Goal: Information Seeking & Learning: Find specific fact

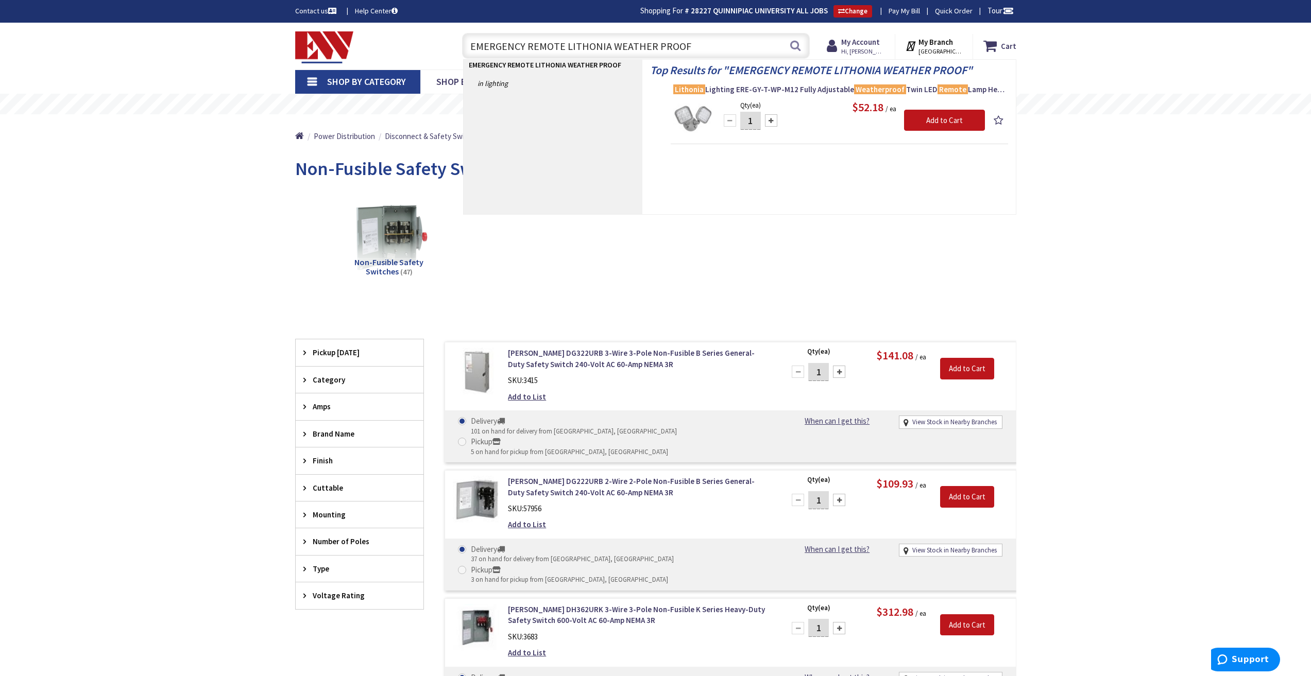
drag, startPoint x: 698, startPoint y: 44, endPoint x: 447, endPoint y: 48, distance: 250.9
click at [447, 48] on div "Toggle Nav EMERGENCY REMOTE LITHONIA WEATHER PROOF EMERGENCY REMOTE LITHONIA WE…" at bounding box center [655, 46] width 737 height 35
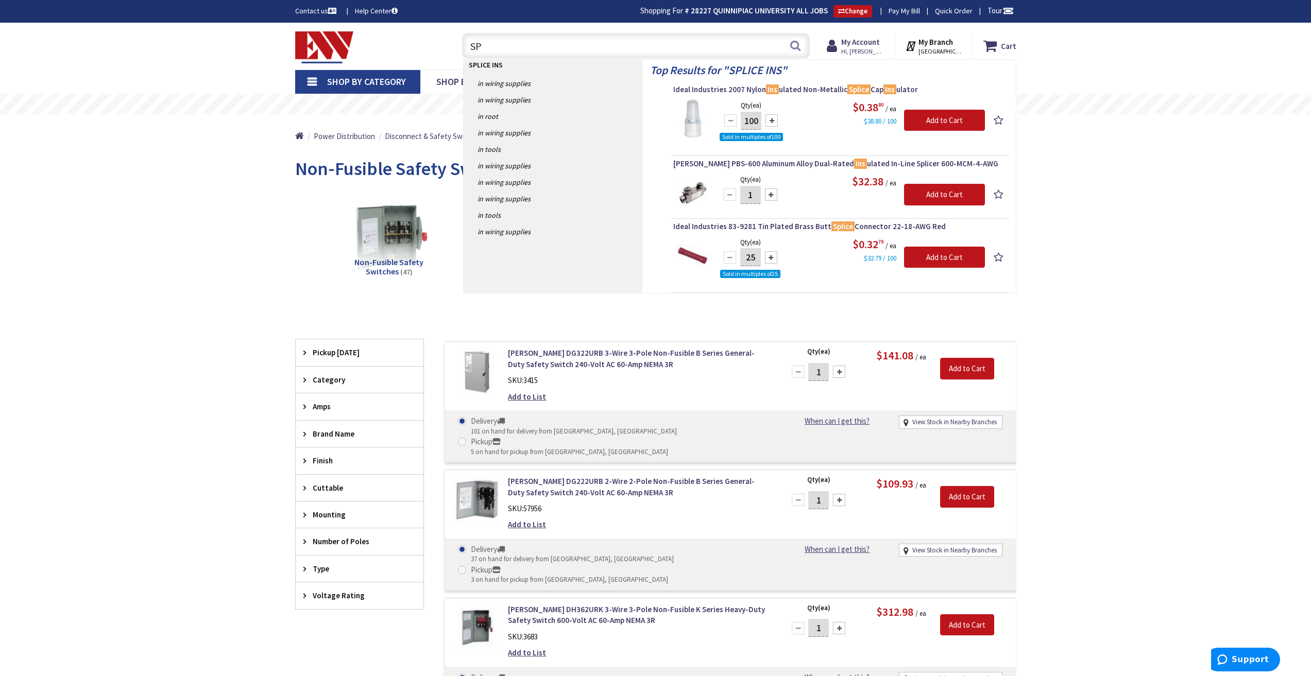
type input "S"
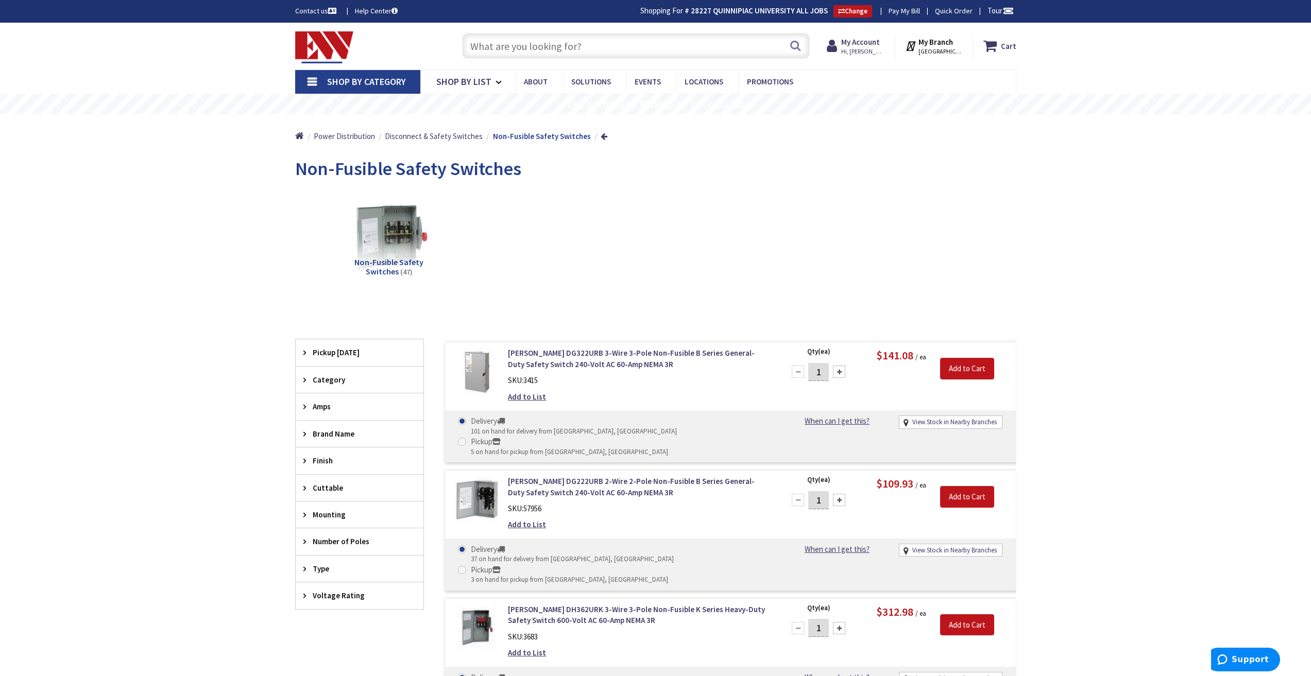
click at [314, 80] on link "Shop By Category" at bounding box center [357, 82] width 125 height 24
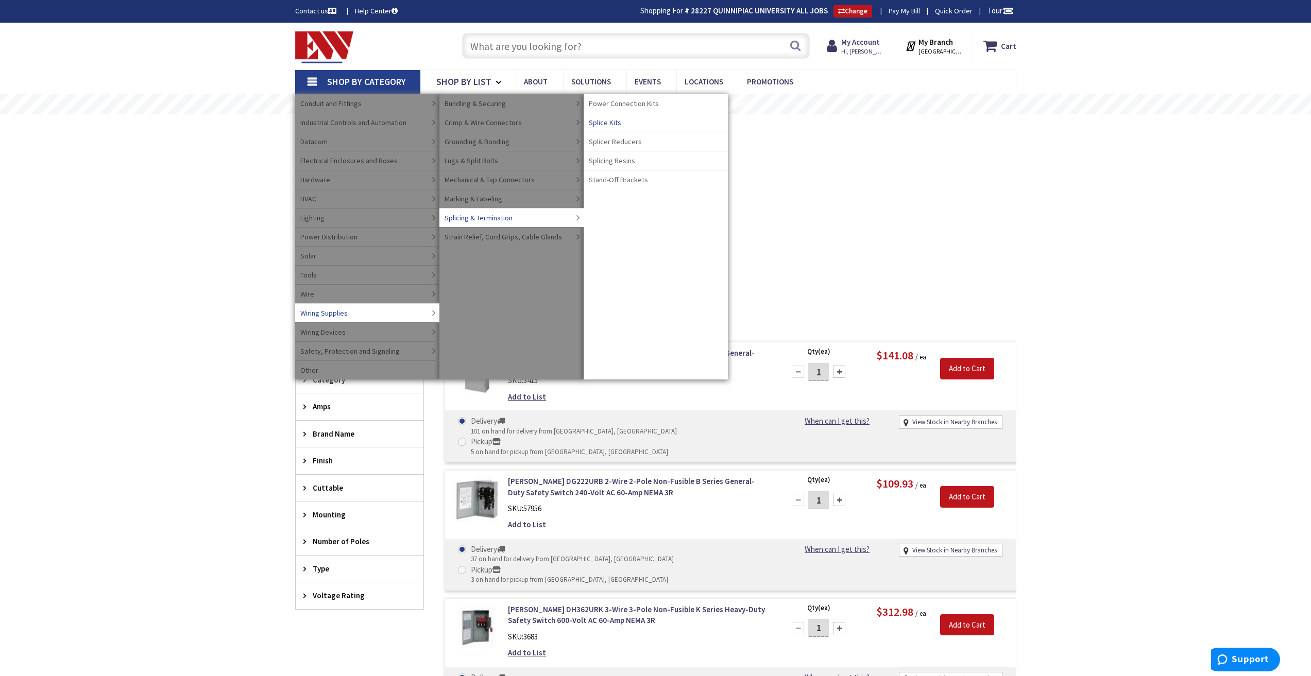
click at [600, 120] on span "Splice Kits" at bounding box center [605, 122] width 32 height 10
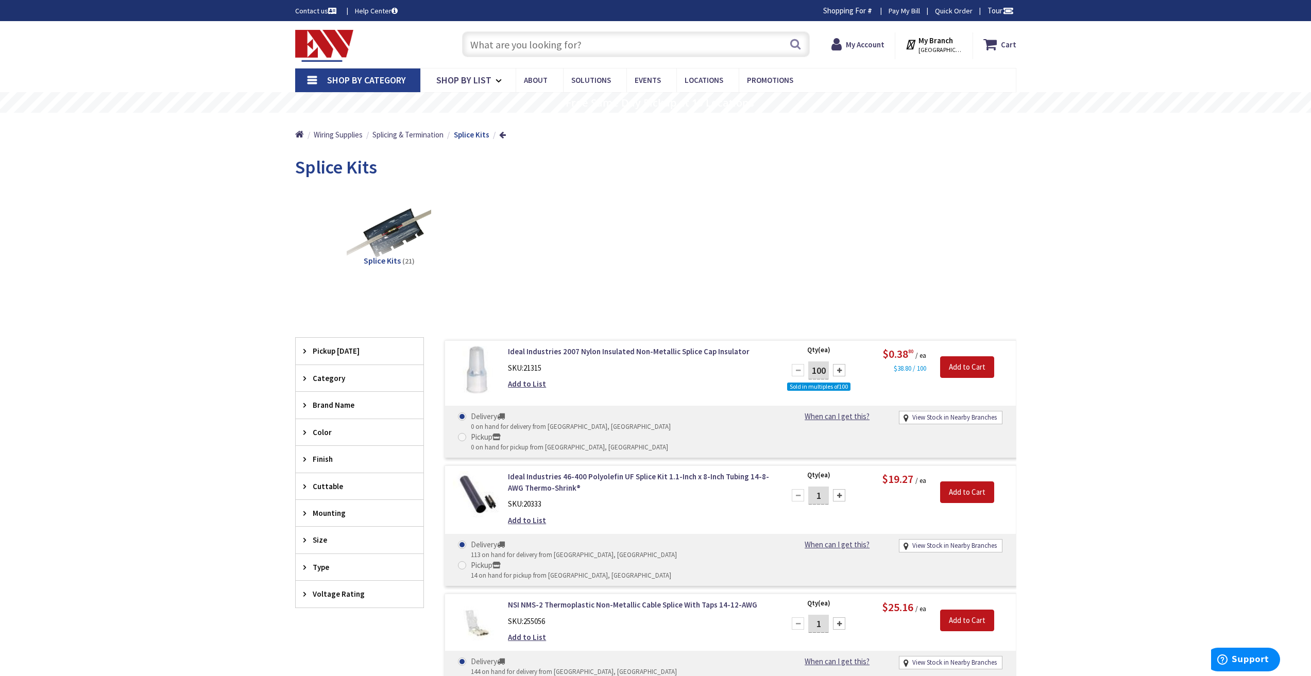
click at [311, 82] on link "Shop By Category" at bounding box center [357, 81] width 125 height 24
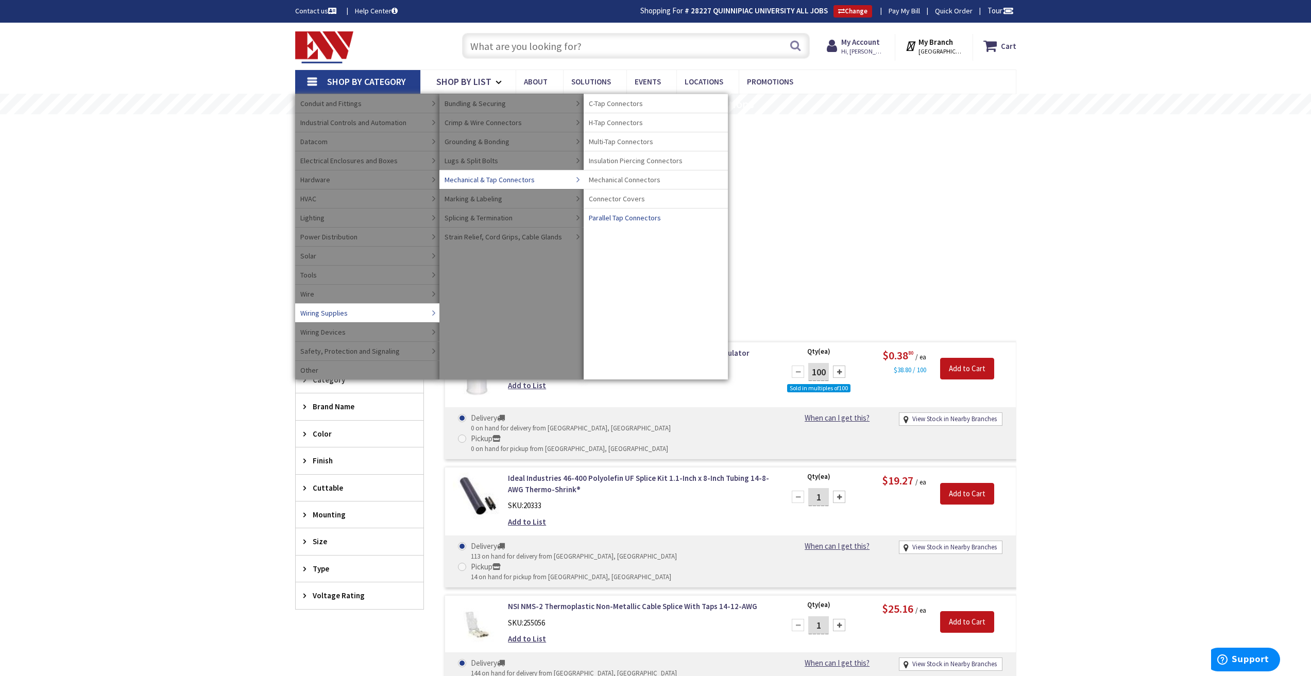
click at [602, 217] on span "Parallel Tap Connectors" at bounding box center [625, 218] width 72 height 10
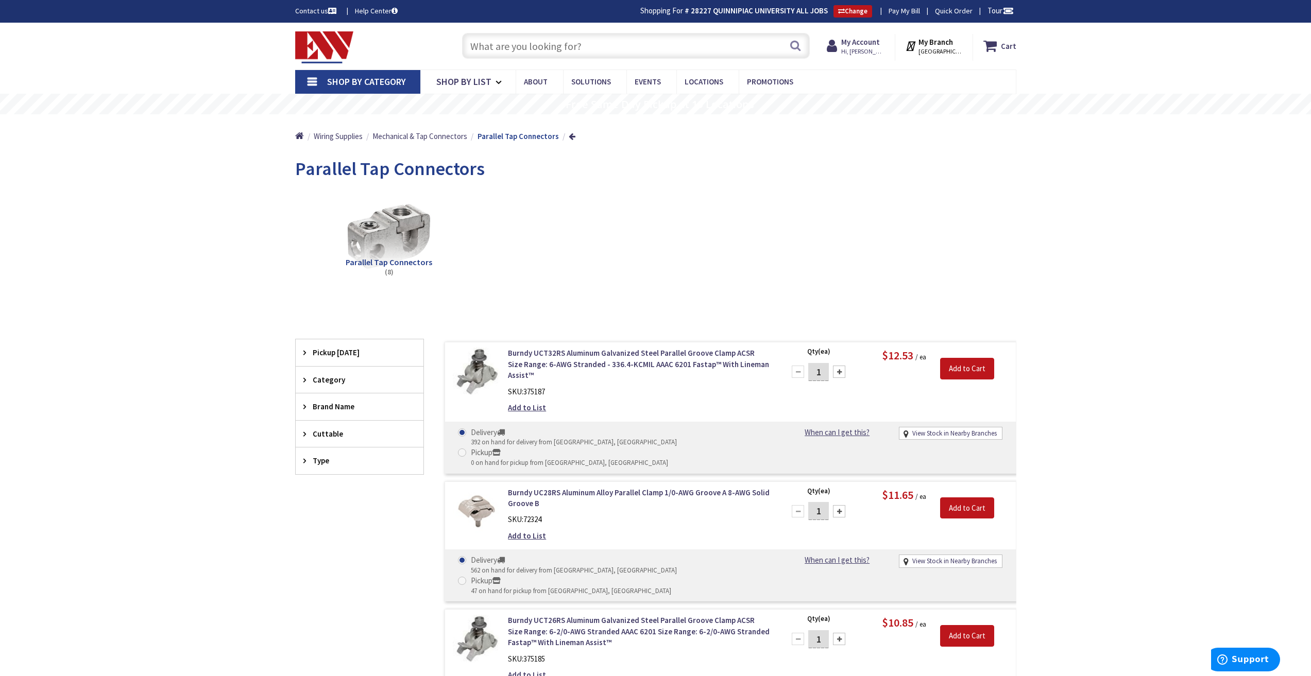
click at [312, 80] on link "Shop By Category" at bounding box center [357, 82] width 125 height 24
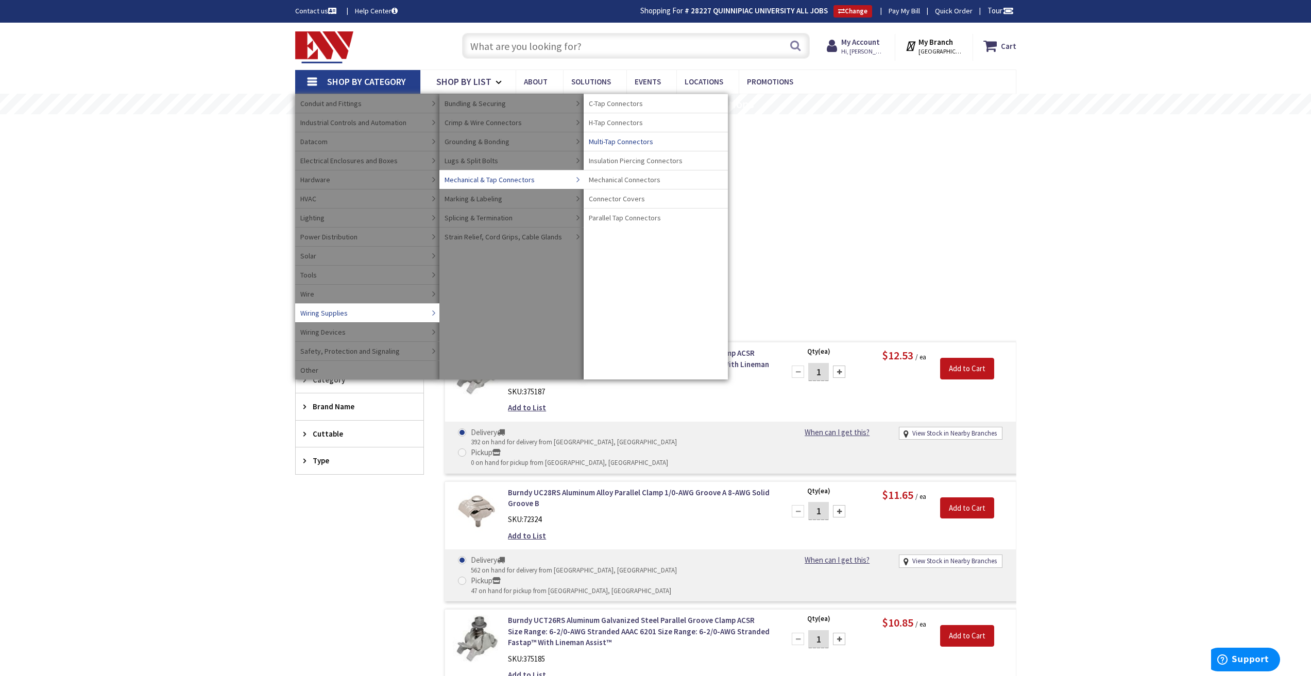
click at [627, 140] on span "Multi-Tap Connectors" at bounding box center [621, 142] width 64 height 10
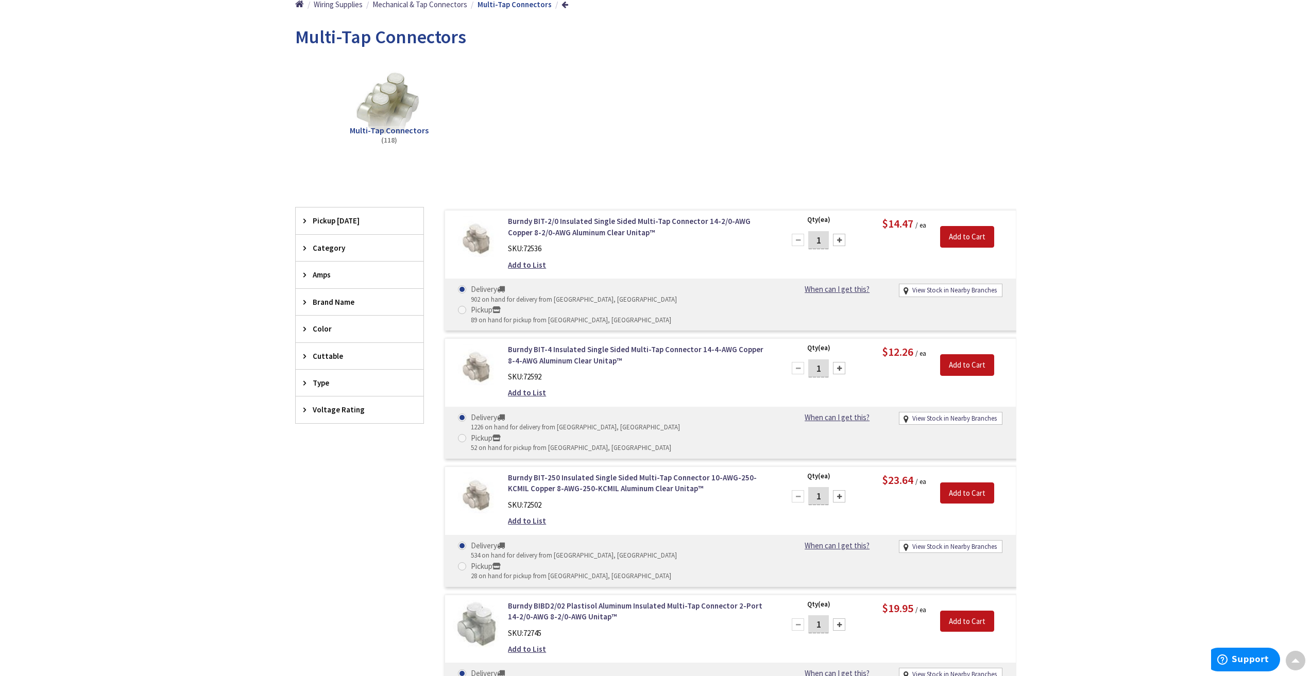
scroll to position [156, 0]
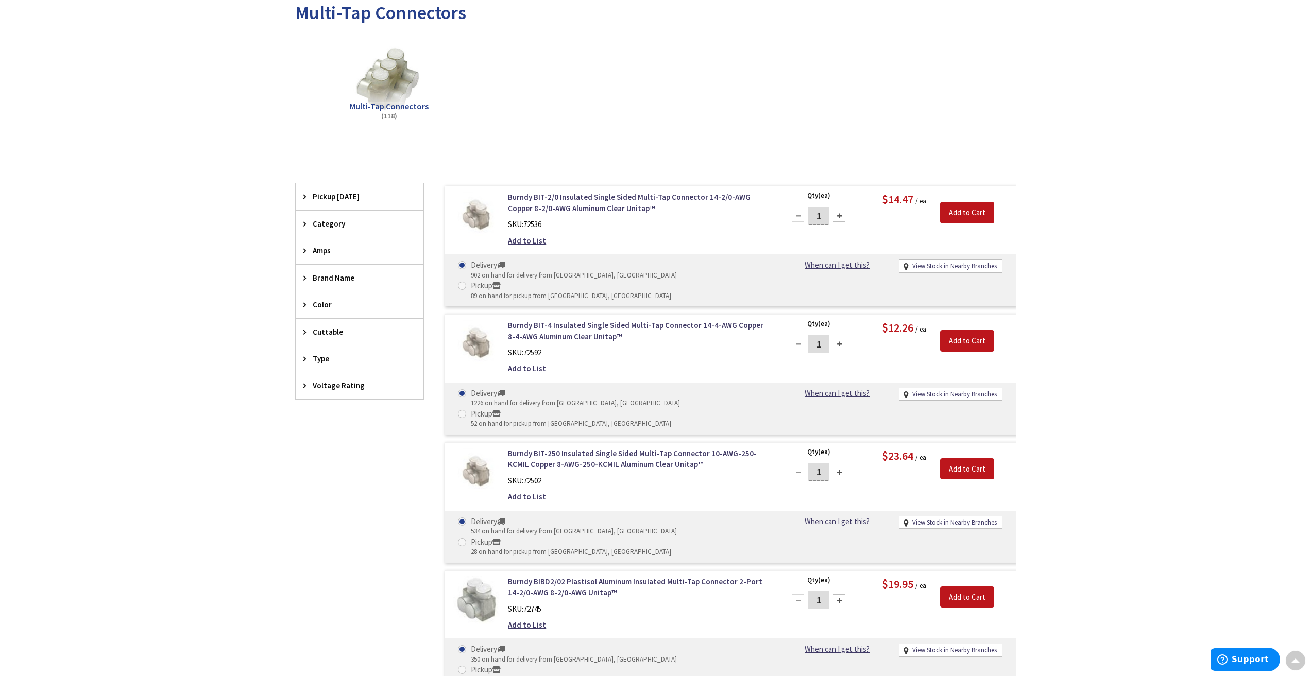
click at [474, 217] on img at bounding box center [477, 216] width 48 height 48
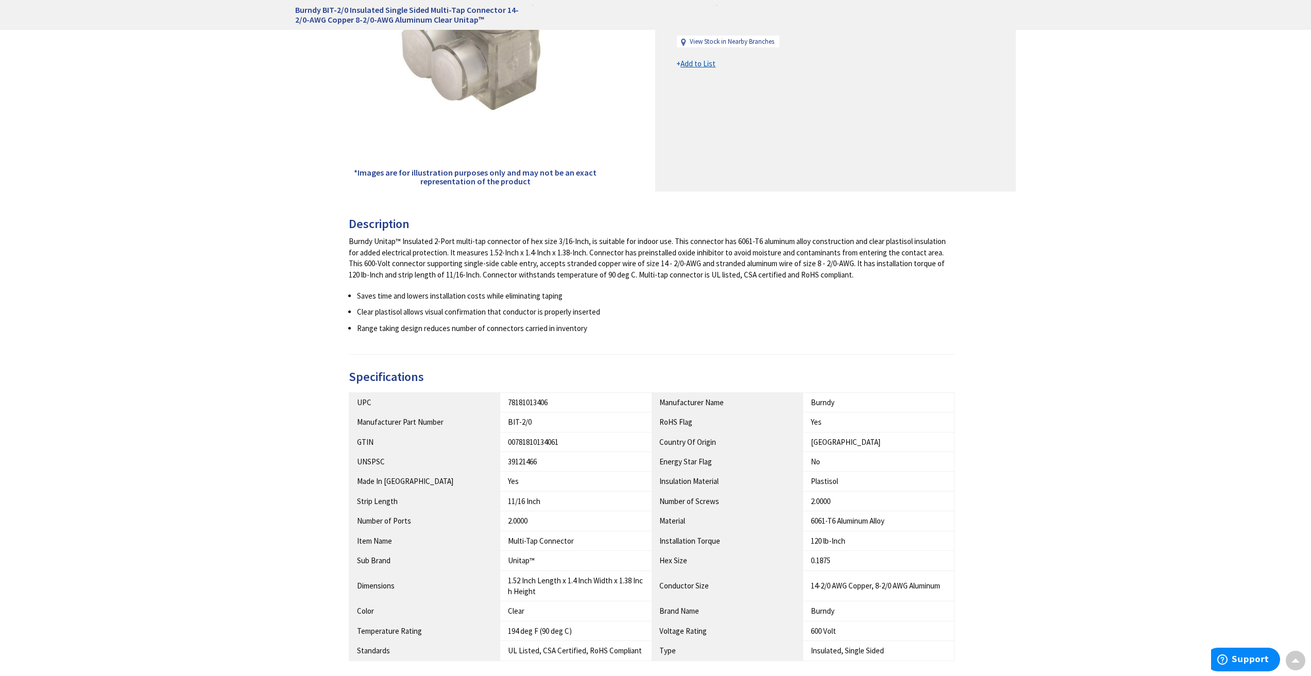
scroll to position [259, 0]
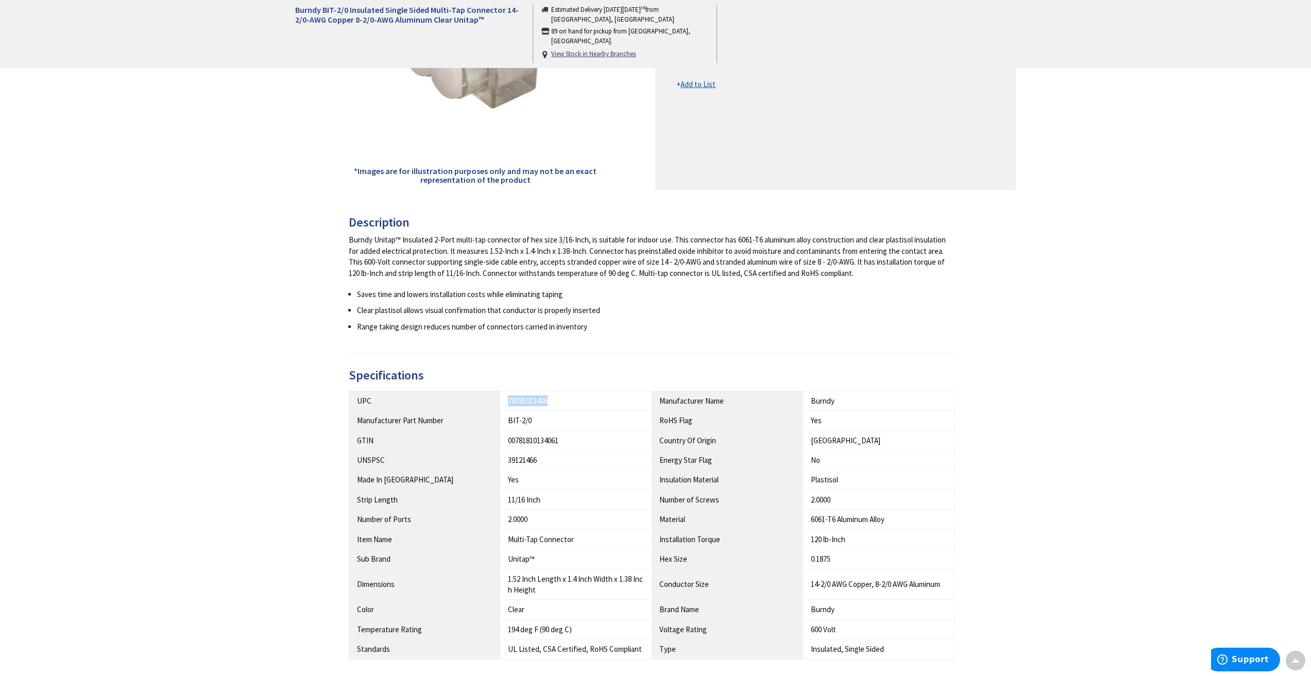
drag, startPoint x: 552, startPoint y: 400, endPoint x: 507, endPoint y: 400, distance: 44.3
click at [507, 400] on td "78181013406" at bounding box center [575, 401] width 151 height 20
copy div "78181013406"
drag, startPoint x: 539, startPoint y: 426, endPoint x: 507, endPoint y: 422, distance: 32.1
click at [507, 422] on td "BIT-2/0" at bounding box center [575, 421] width 151 height 20
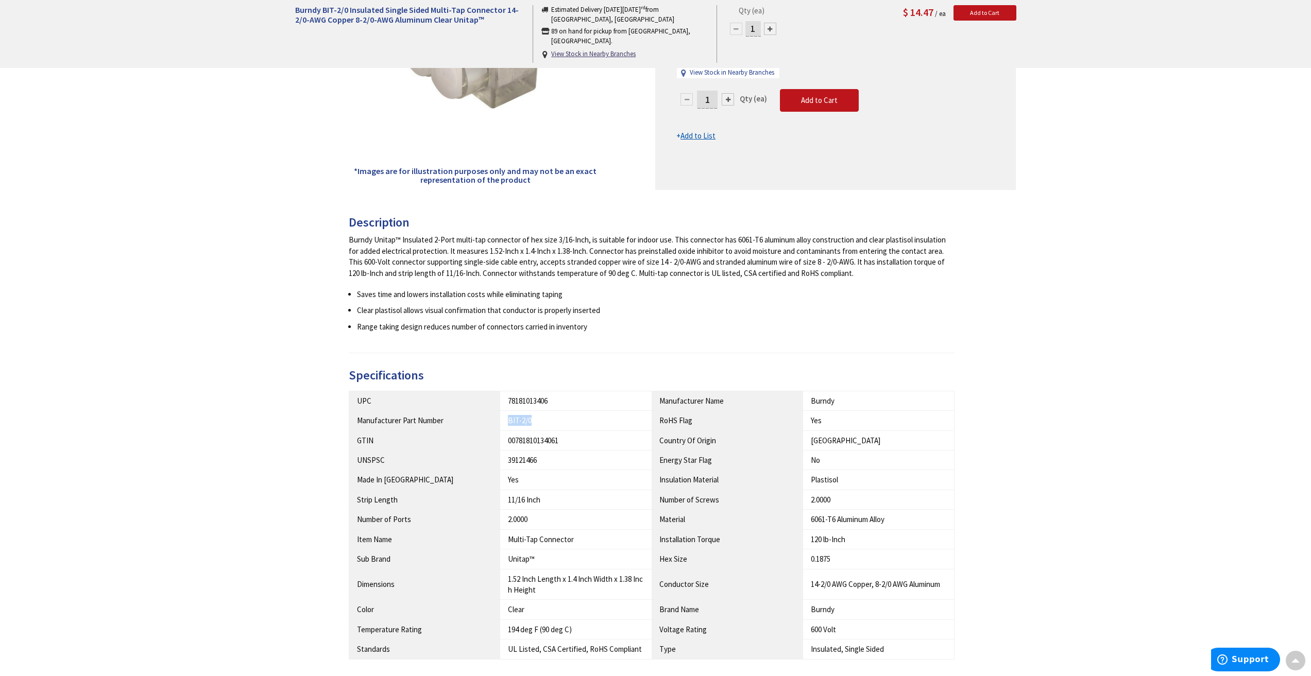
copy div "BIT-2/0"
click at [226, 249] on div "Burndy BIT-2/0 Insulated Single Sided Multi-Tap Connector 14-2/0-AWG Copper 8-2…" at bounding box center [655, 411] width 1311 height 1294
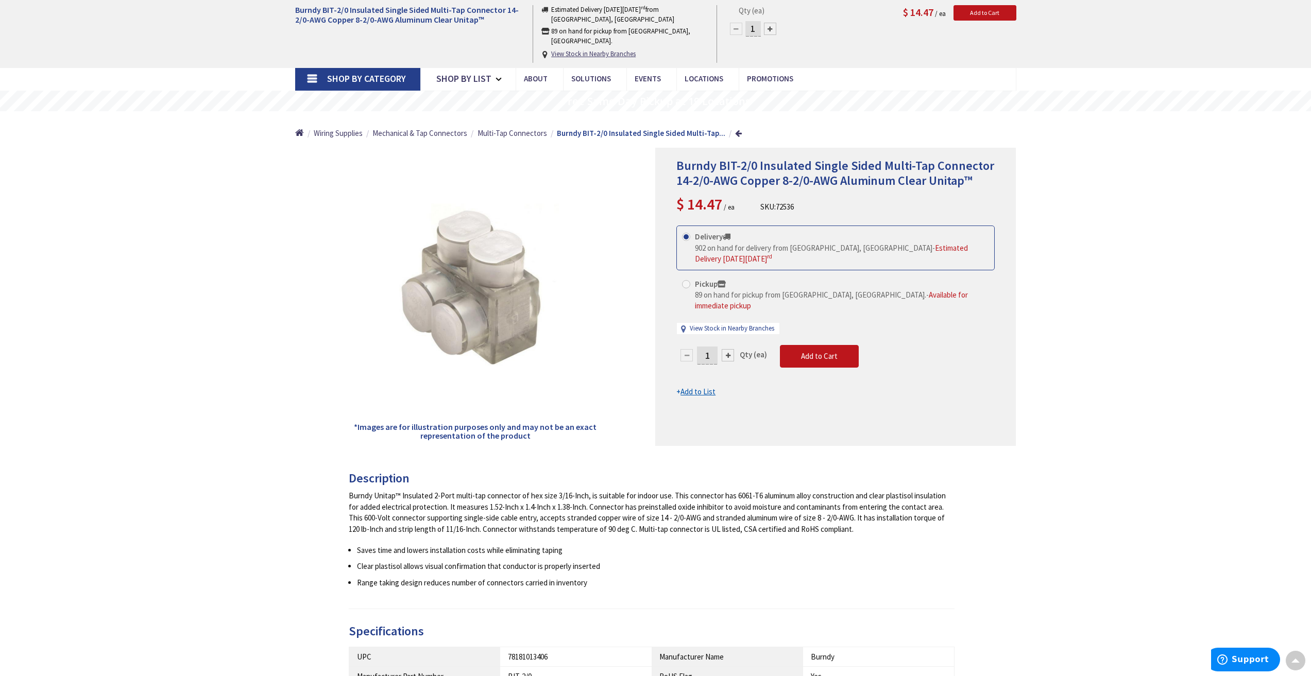
scroll to position [0, 0]
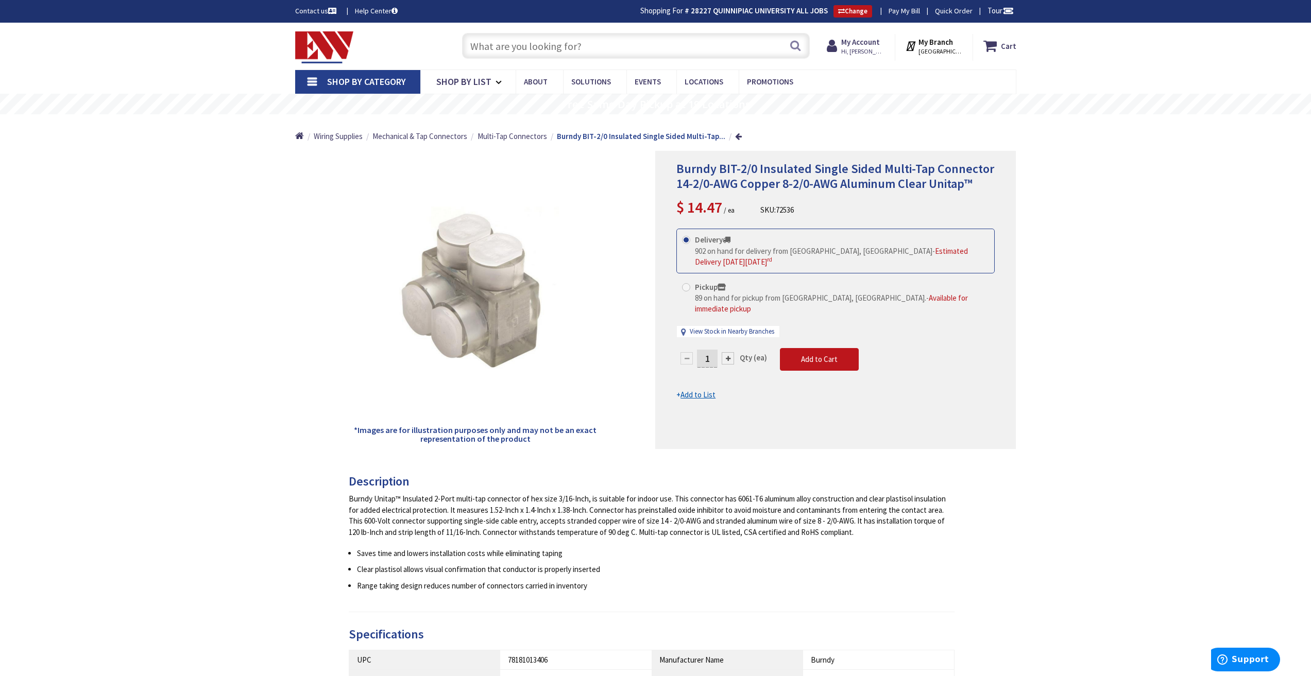
click at [556, 53] on input "text" at bounding box center [636, 46] width 348 height 26
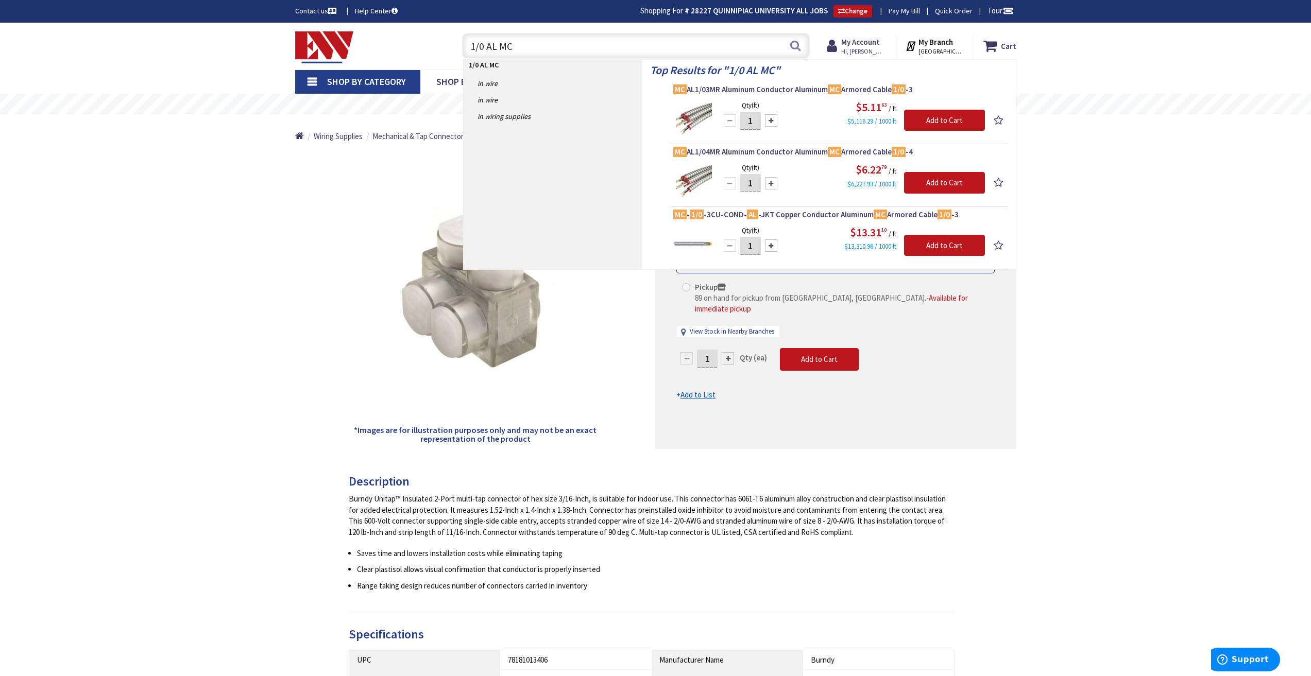
type input "1/0 AL MC"
drag, startPoint x: 528, startPoint y: 40, endPoint x: 444, endPoint y: 46, distance: 84.2
click at [444, 46] on div "Toggle Nav 1/0 AL MC 1/0 AL MC Search Cart My Cart Close" at bounding box center [655, 46] width 737 height 35
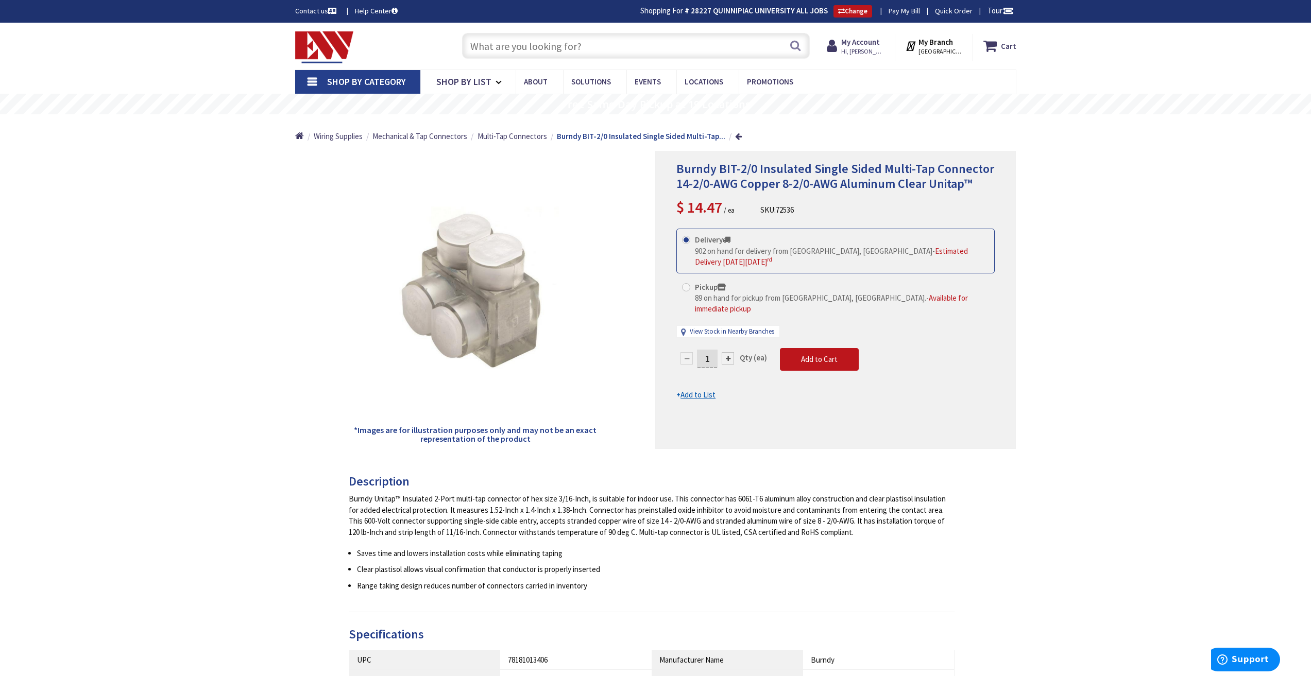
click at [314, 84] on link "Shop By Category" at bounding box center [357, 82] width 125 height 24
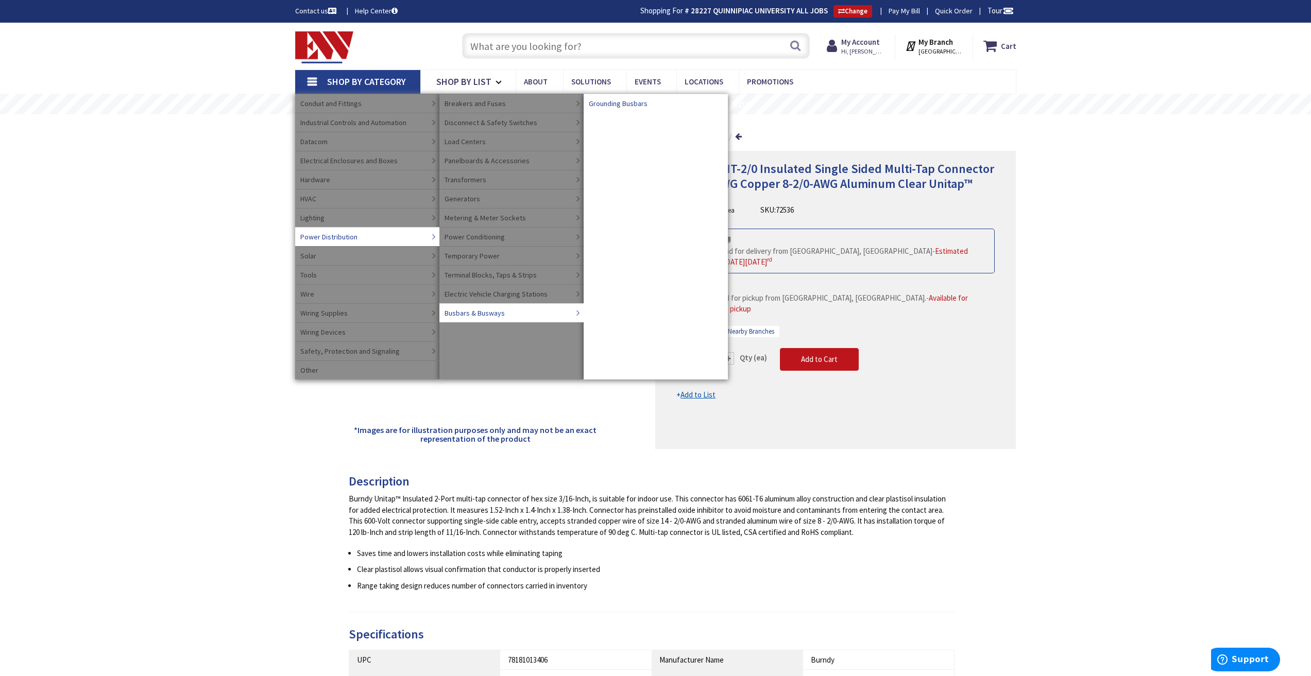
click at [607, 102] on span "Grounding Busbars" at bounding box center [618, 103] width 59 height 10
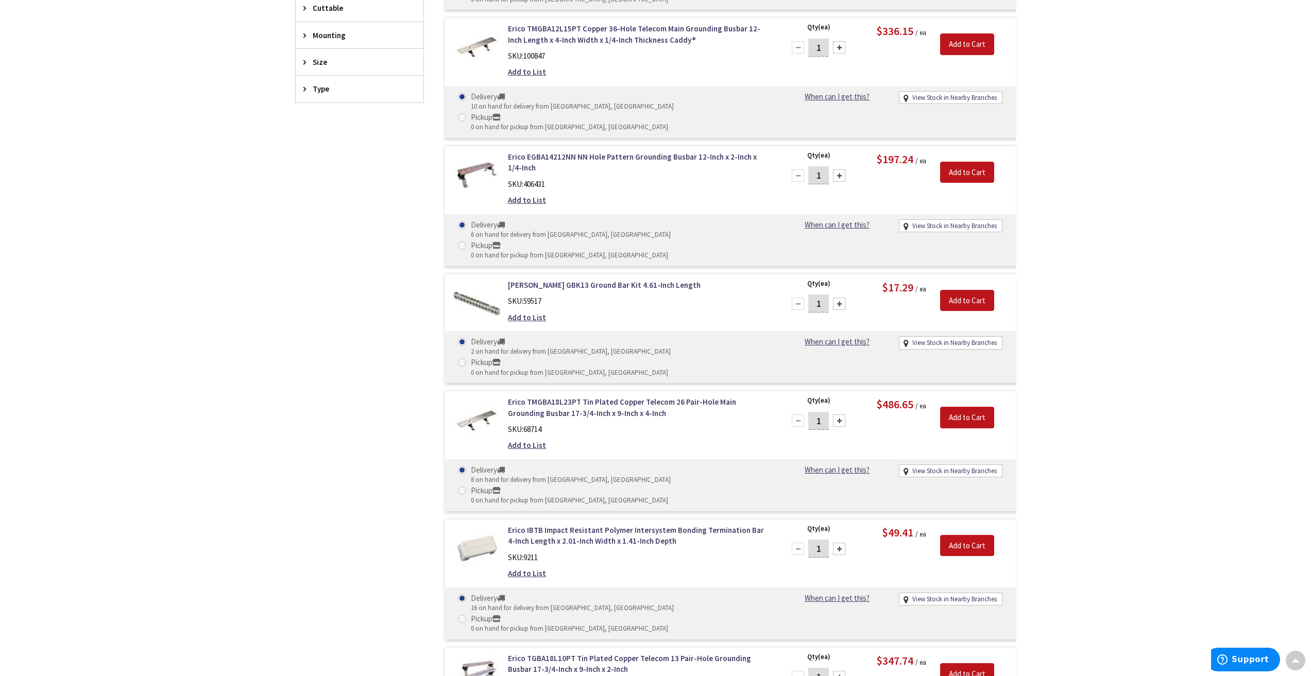
scroll to position [464, 0]
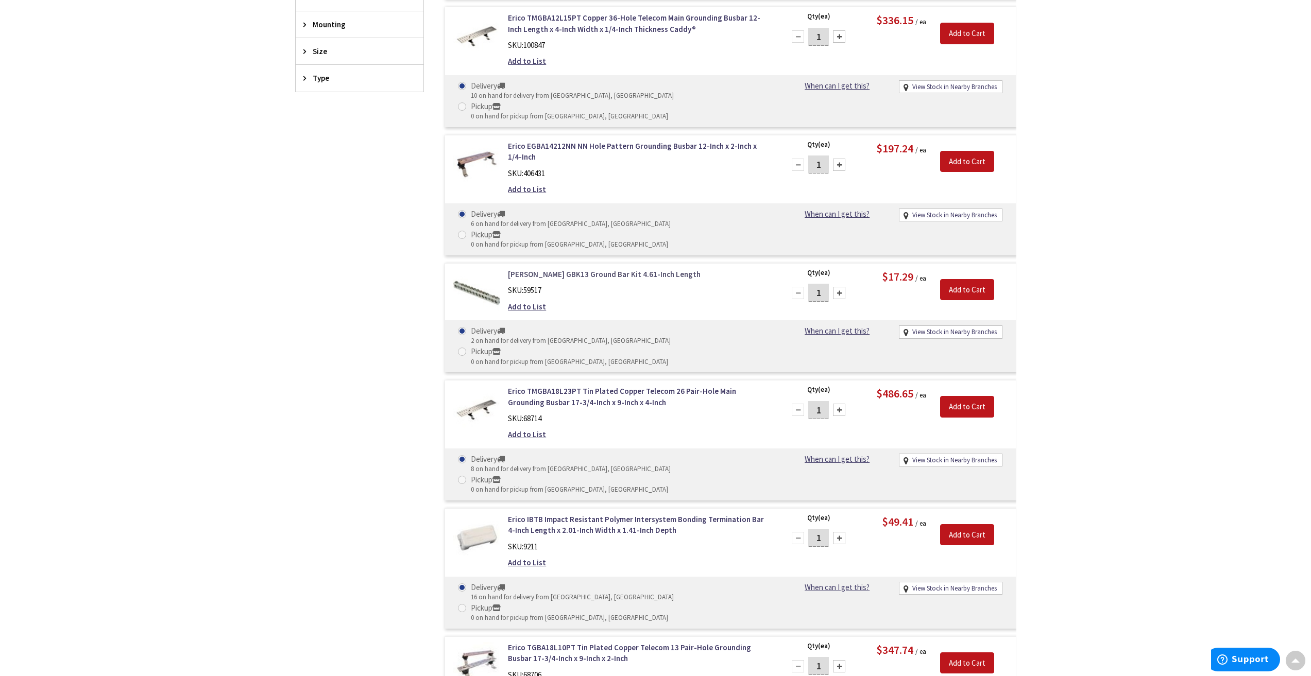
click at [602, 269] on link "[PERSON_NAME] GBK13 Ground Bar Kit 4.61-Inch Length" at bounding box center [639, 274] width 262 height 11
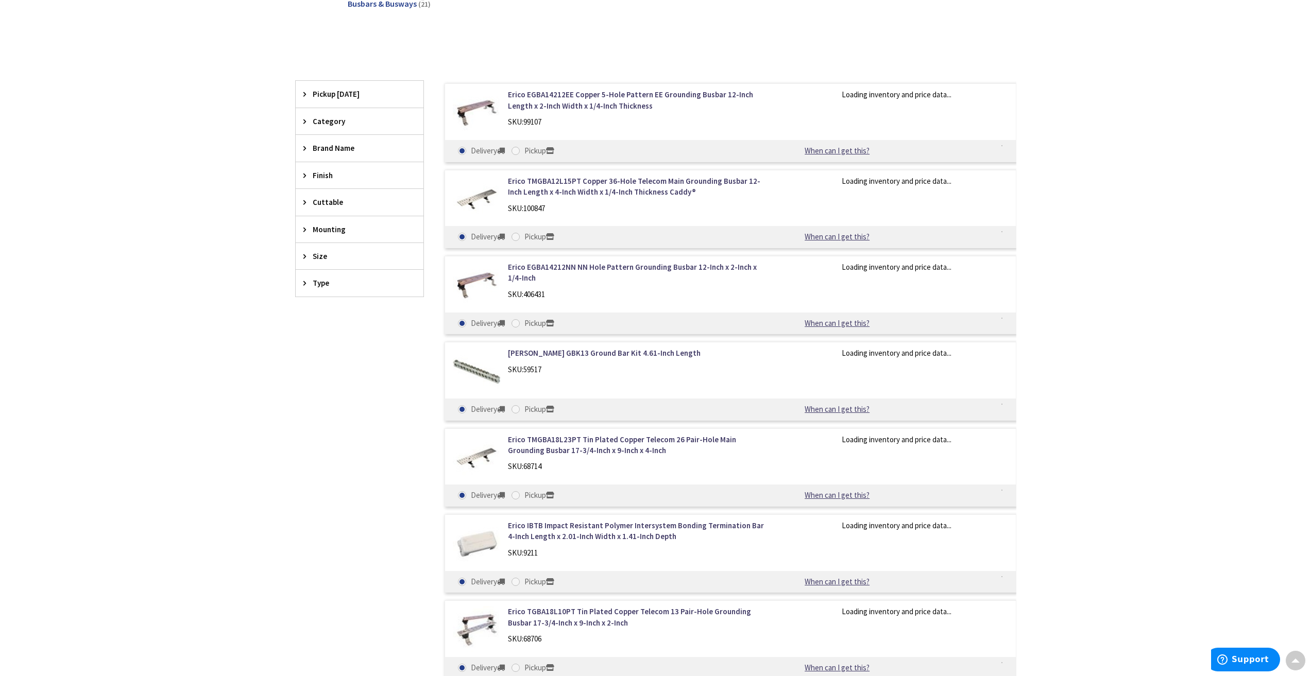
scroll to position [244, 0]
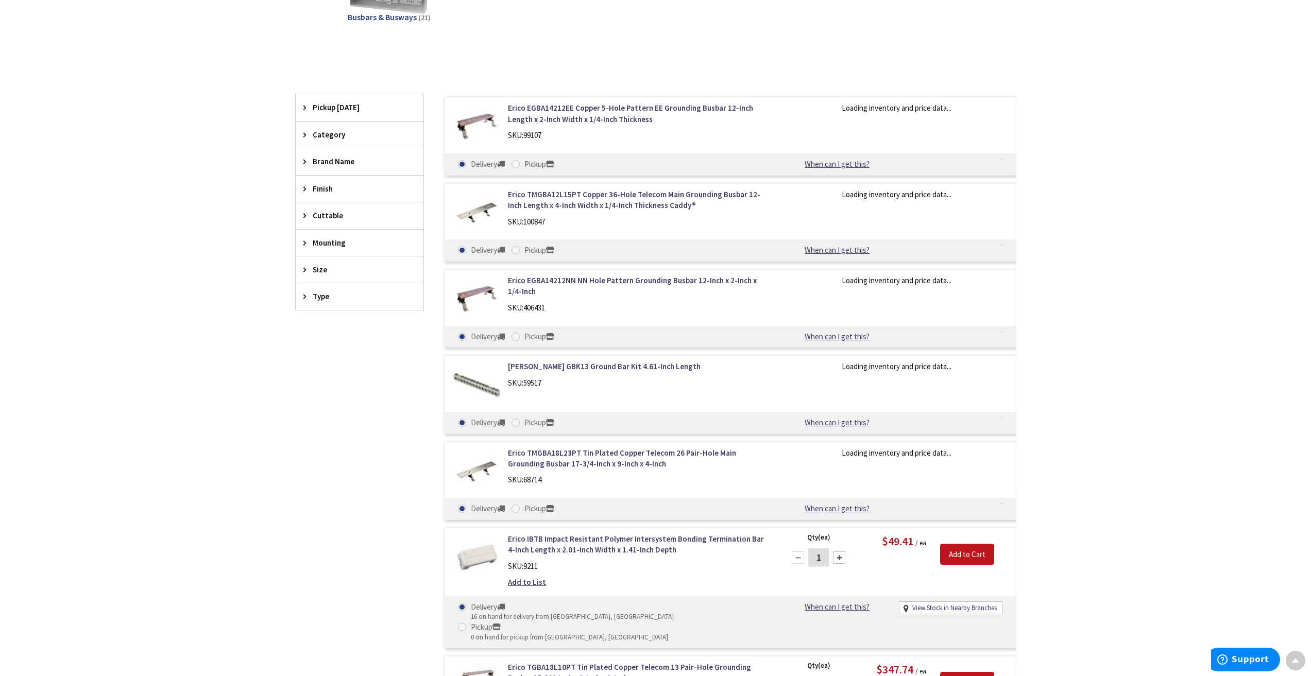
click at [307, 298] on icon at bounding box center [307, 297] width 8 height 8
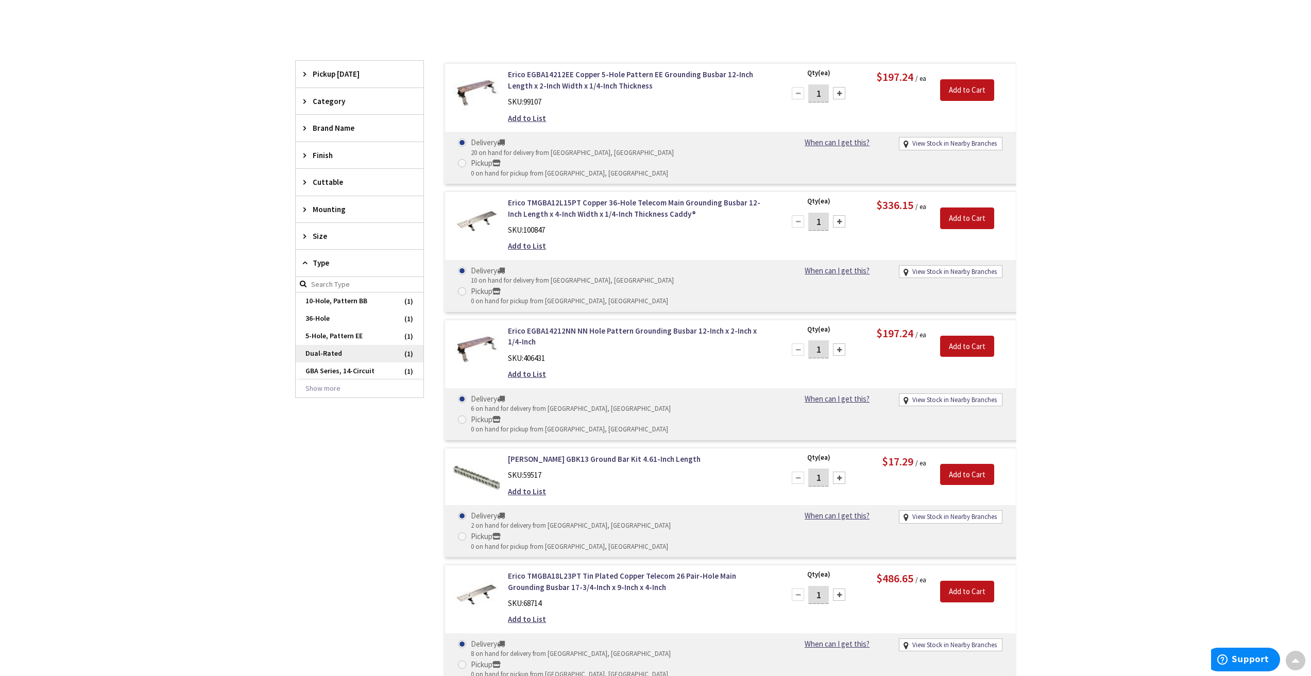
scroll to position [297, 0]
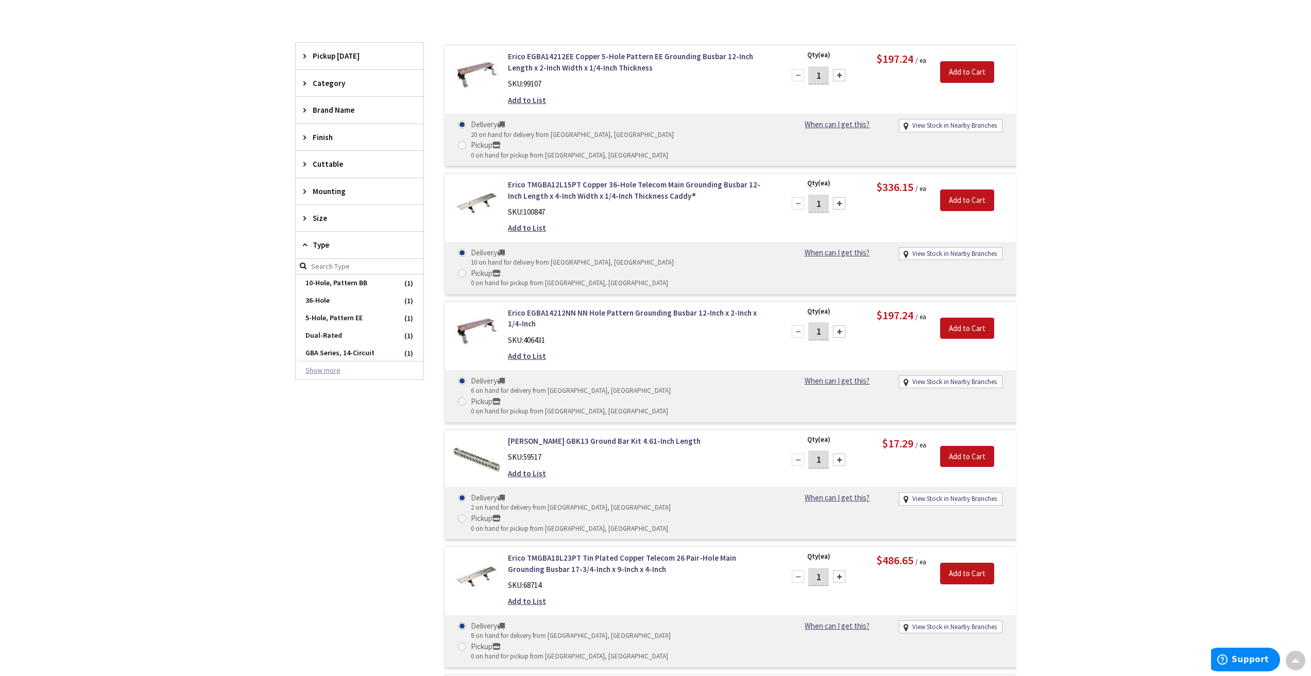
click at [337, 368] on button "Show more" at bounding box center [360, 371] width 128 height 18
click at [342, 391] on span "Pattern BB" at bounding box center [360, 389] width 128 height 18
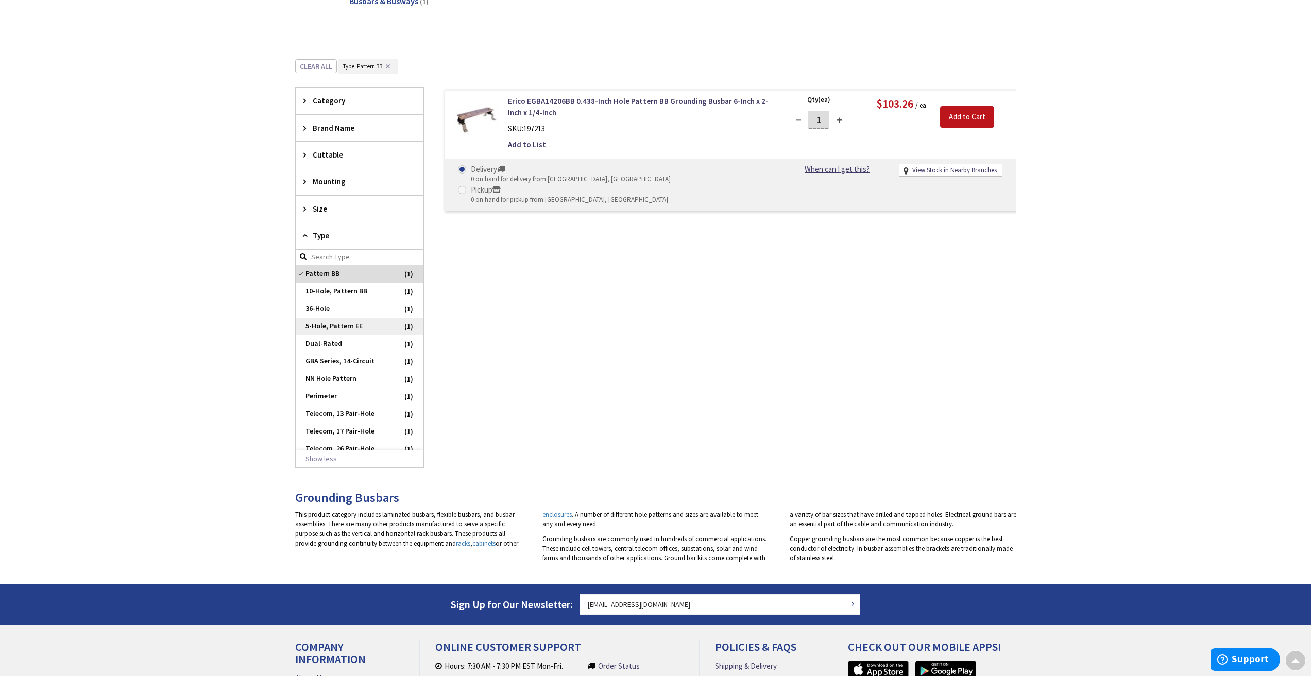
scroll to position [245, 0]
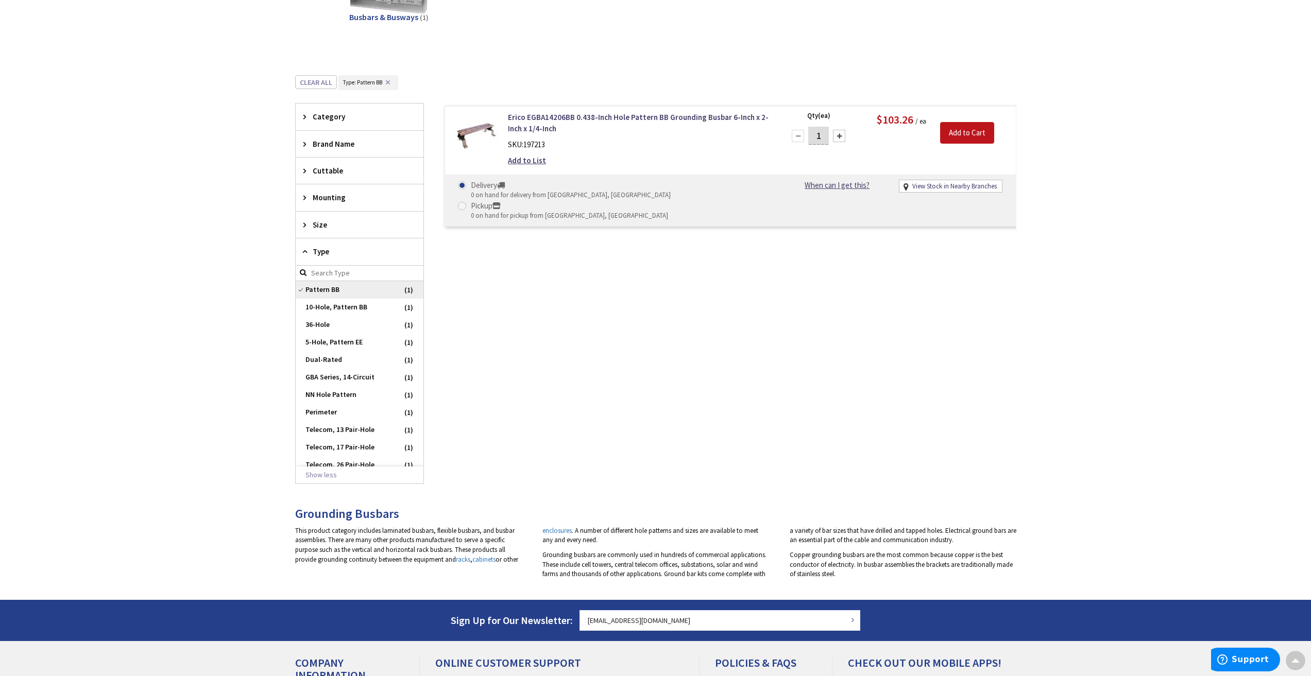
click at [316, 288] on span "Pattern BB" at bounding box center [360, 290] width 128 height 18
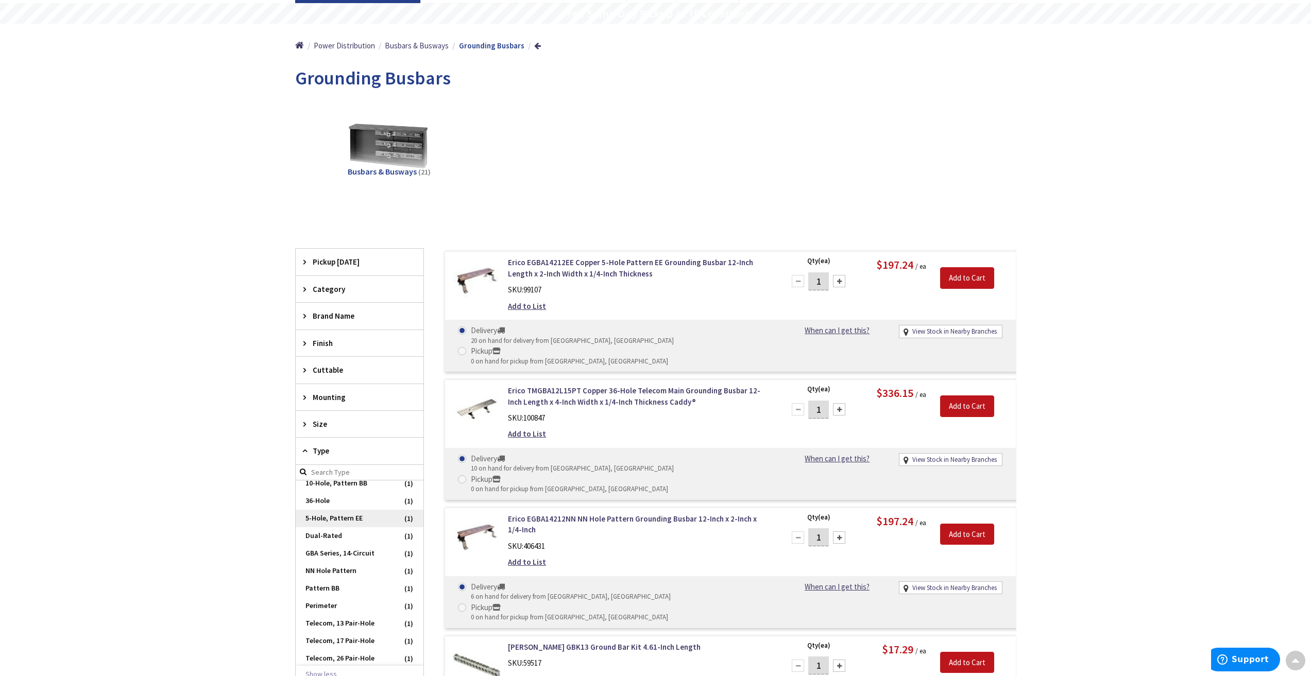
scroll to position [7, 0]
click at [332, 500] on span "36-Hole" at bounding box center [360, 500] width 128 height 18
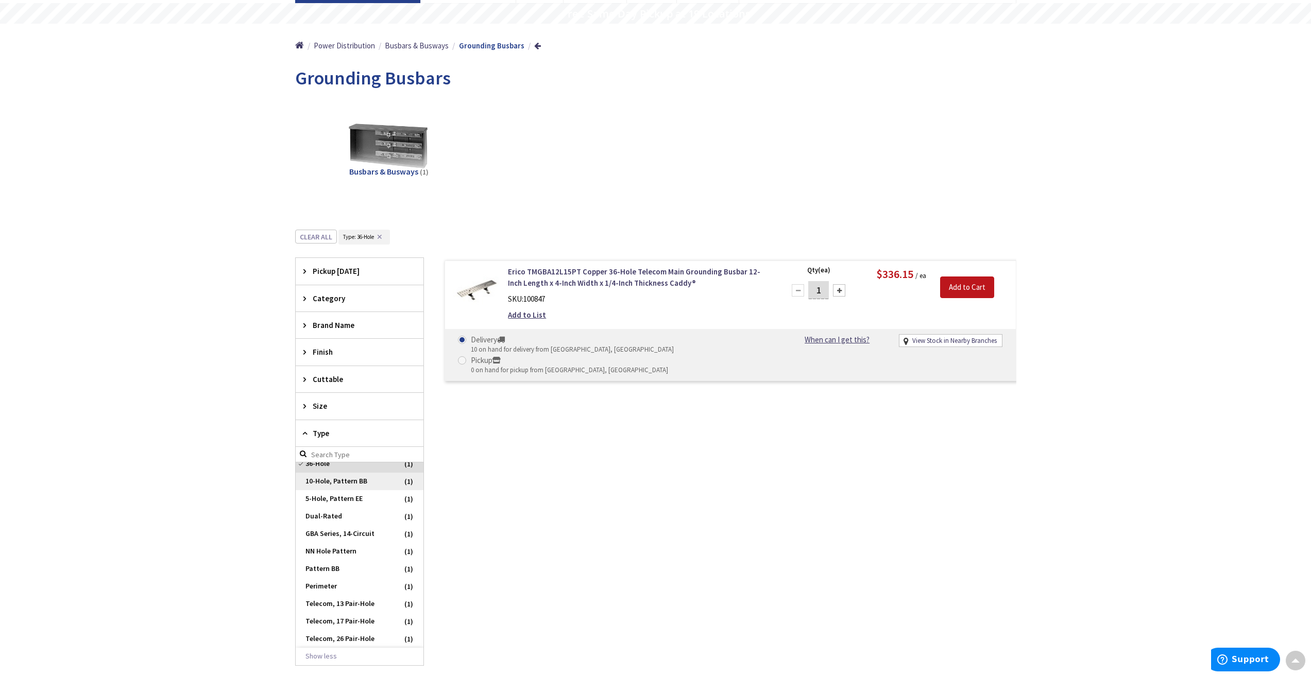
scroll to position [0, 0]
click at [329, 468] on span "36-Hole" at bounding box center [360, 472] width 128 height 18
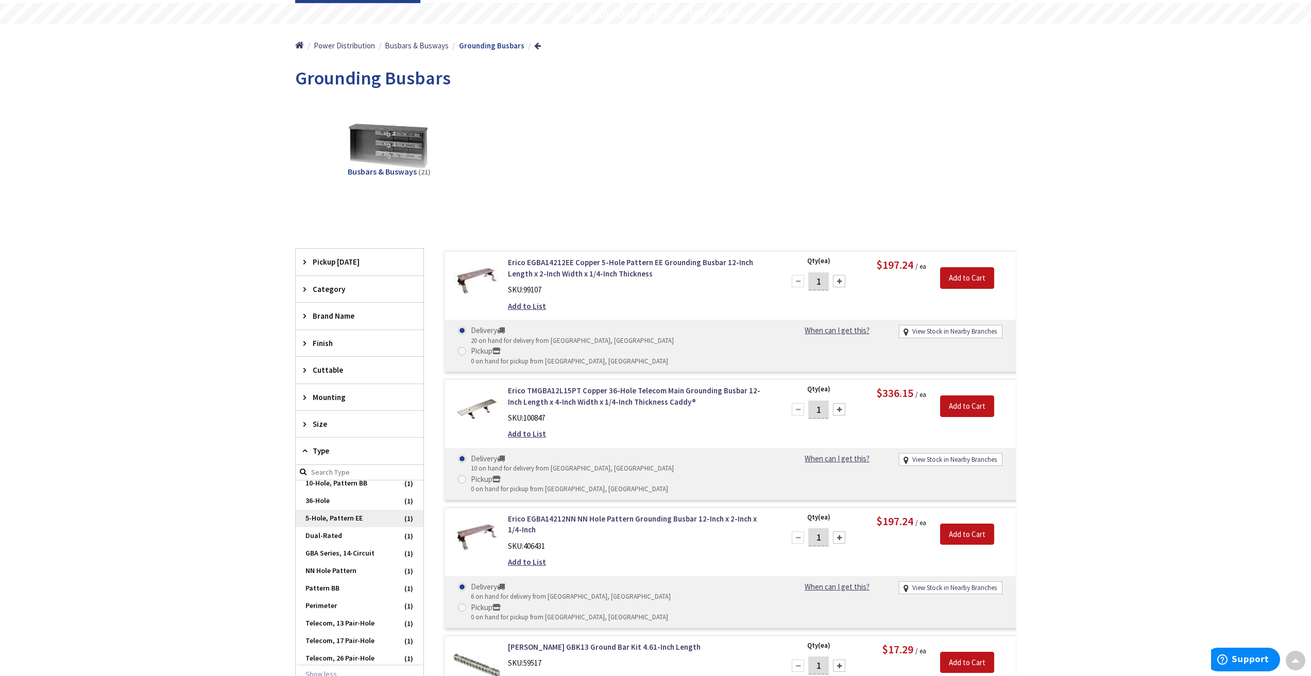
scroll to position [7, 0]
click at [345, 553] on span "GBA Series, 14-Circuit" at bounding box center [360, 553] width 128 height 18
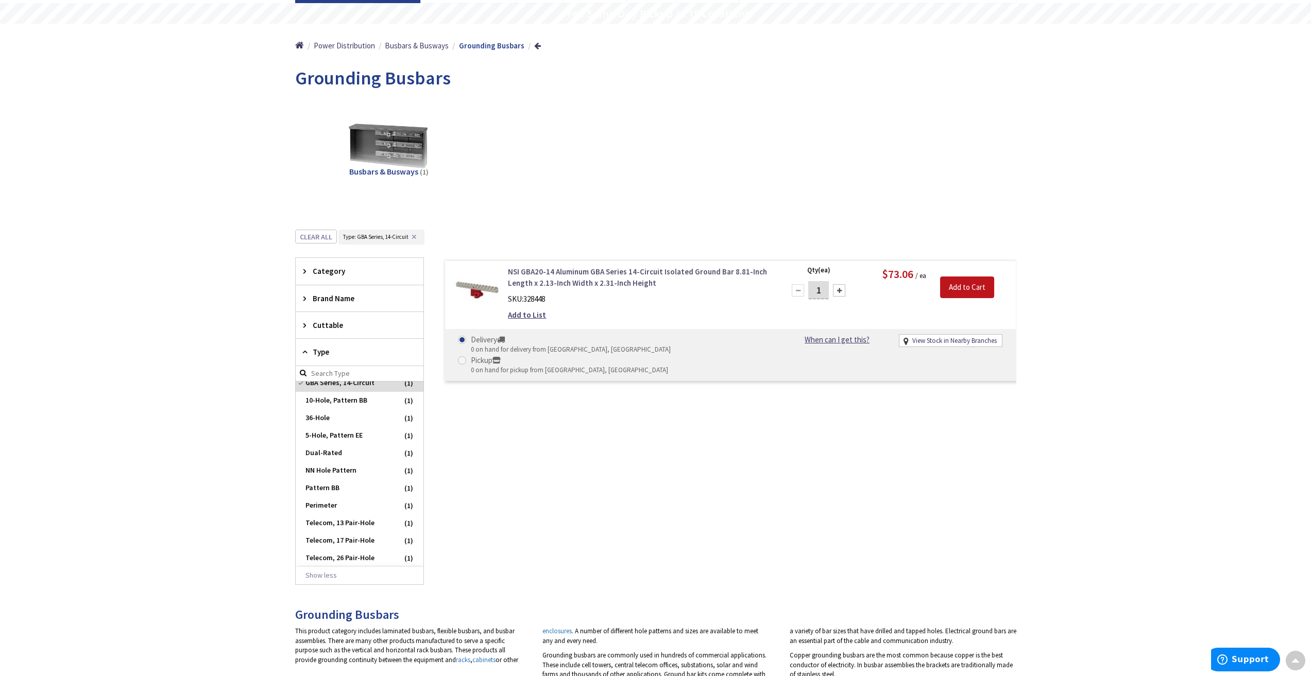
click at [592, 284] on link "NSI GBA20-14 Aluminum GBA Series 14-Circuit Isolated Ground Bar 8.81-Inch Lengt…" at bounding box center [639, 277] width 262 height 22
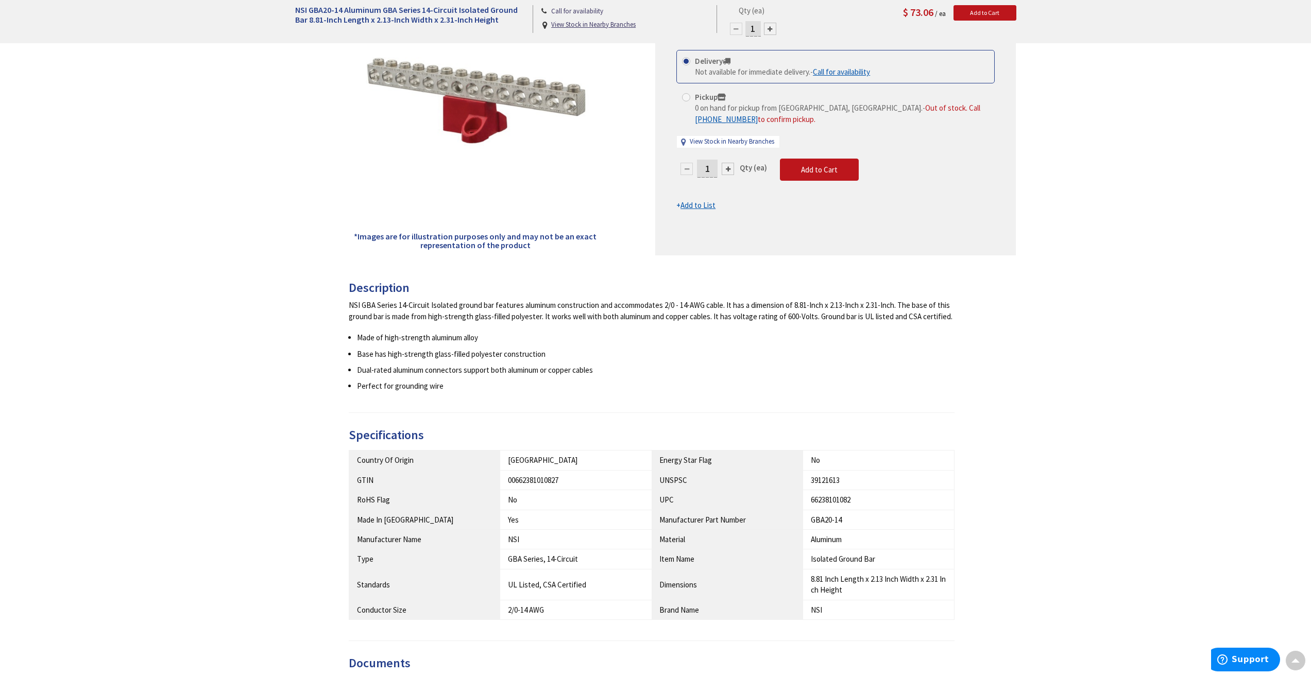
scroll to position [206, 0]
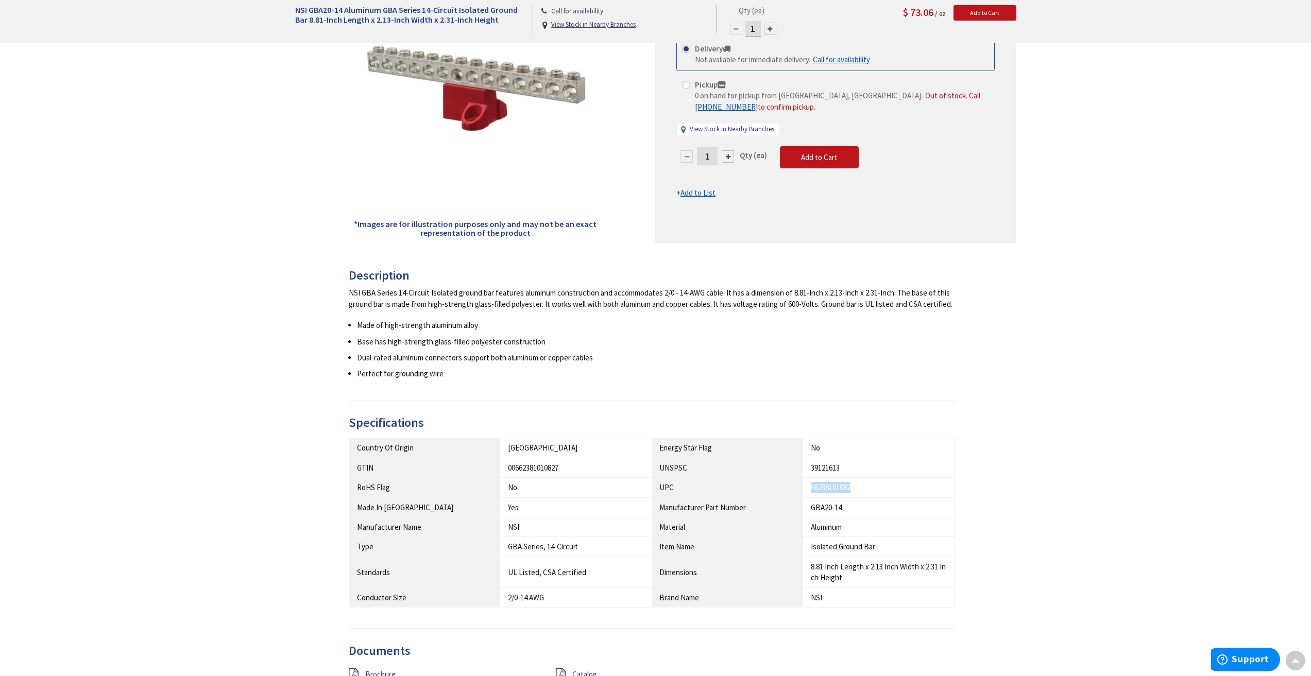
drag, startPoint x: 863, startPoint y: 490, endPoint x: 809, endPoint y: 489, distance: 54.1
click at [809, 489] on td "66238101082" at bounding box center [878, 488] width 151 height 20
copy div "66238101082"
